Goal: Book appointment/travel/reservation

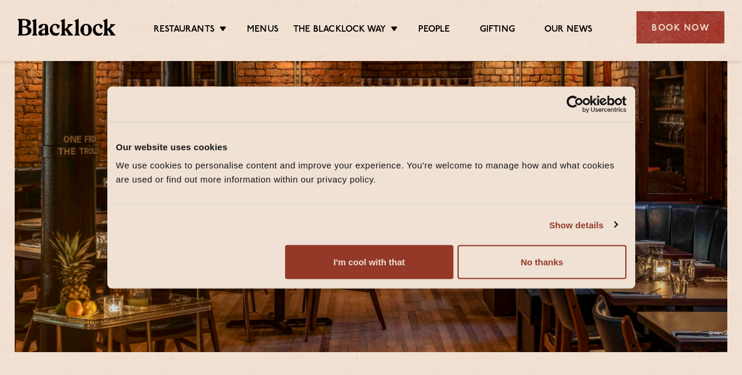
scroll to position [235, 0]
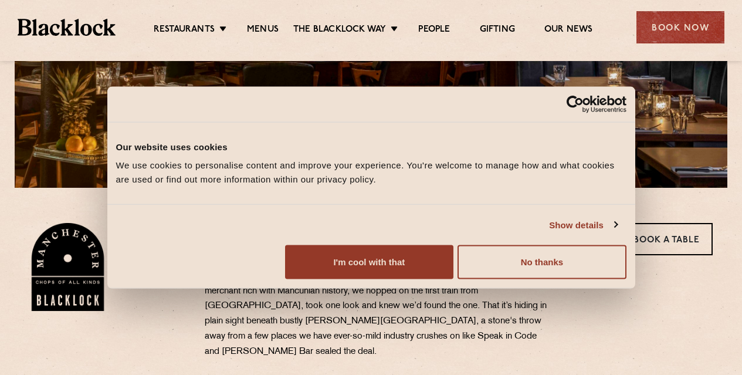
click at [85, 25] on img at bounding box center [67, 27] width 98 height 16
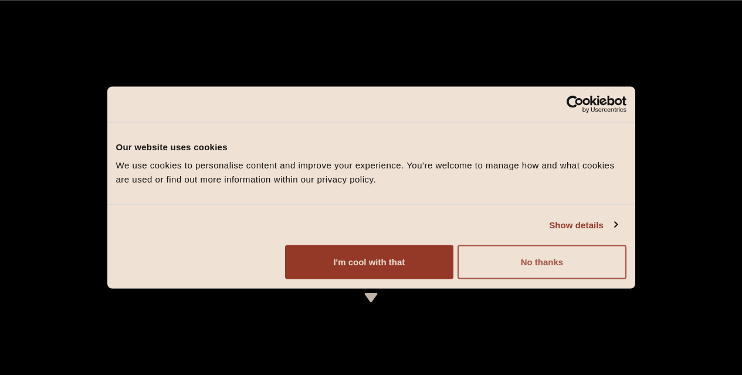
click at [626, 279] on button "No thanks" at bounding box center [541, 262] width 168 height 34
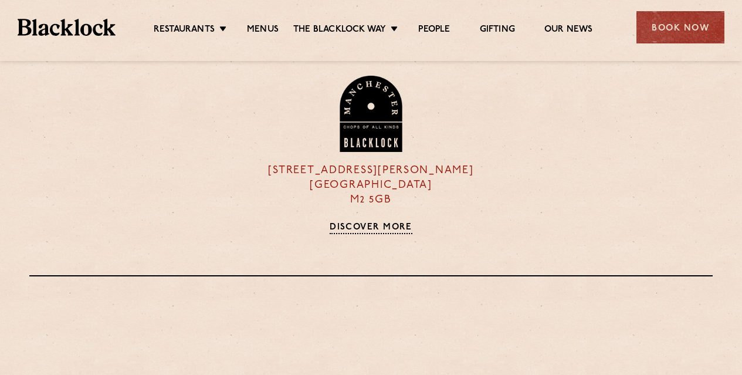
scroll to position [1173, 0]
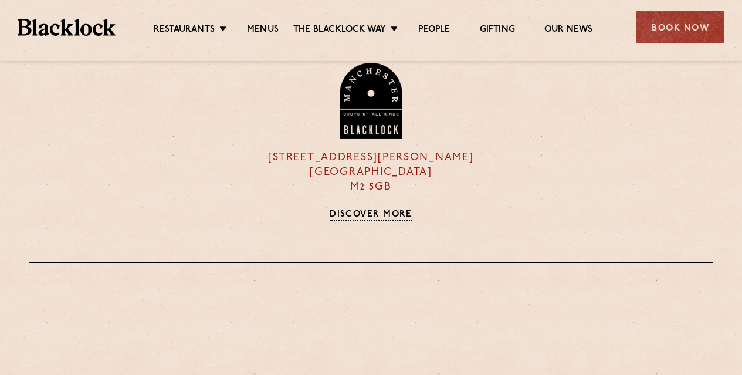
click at [381, 214] on link "Discover More" at bounding box center [371, 215] width 83 height 12
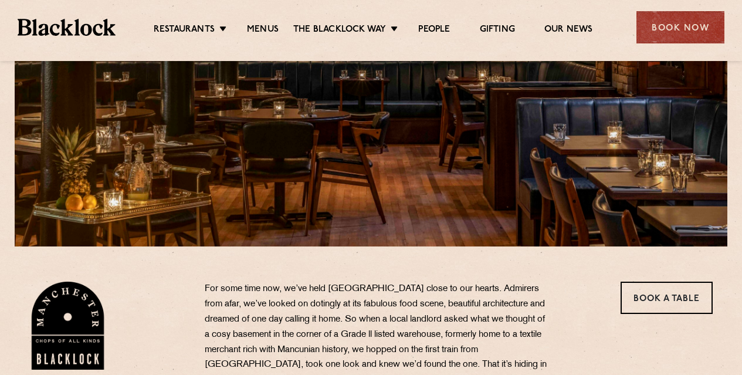
scroll to position [352, 0]
